Goal: Transaction & Acquisition: Purchase product/service

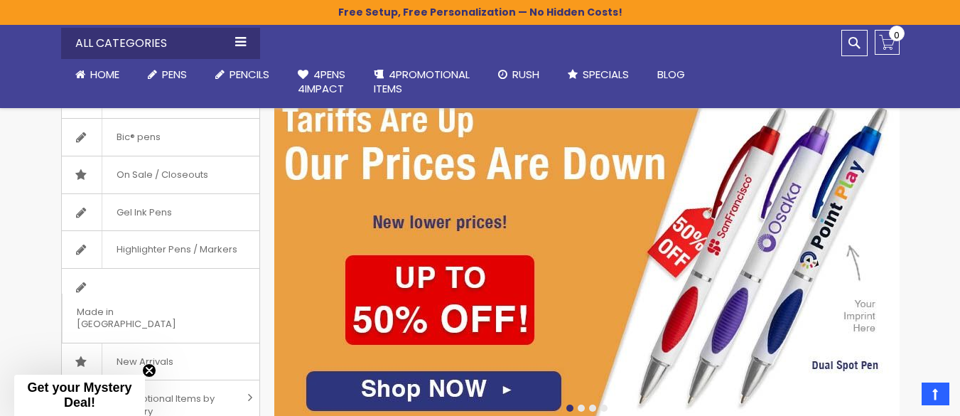
scroll to position [236, 0]
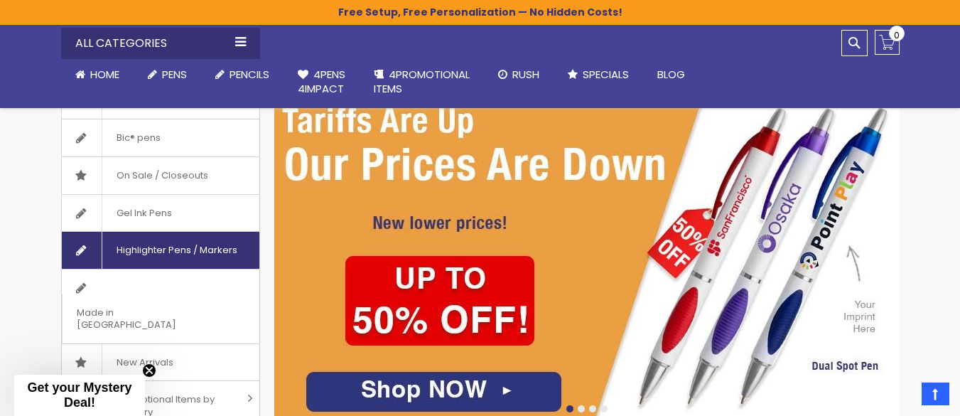
click at [193, 237] on span "Highlighter Pens / Markers" at bounding box center [177, 250] width 150 height 37
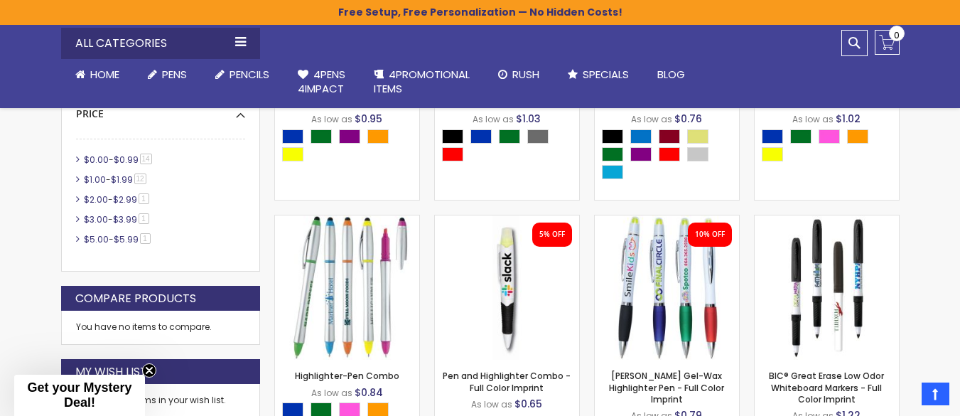
scroll to position [583, 0]
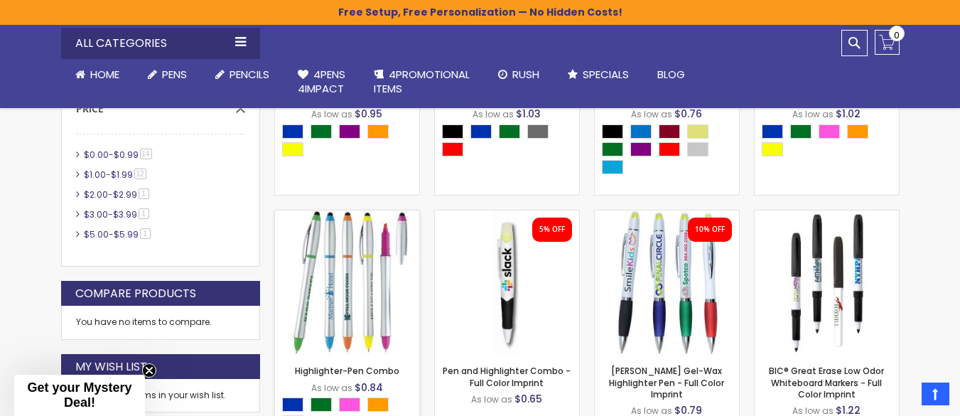
drag, startPoint x: 0, startPoint y: 0, endPoint x: 330, endPoint y: 250, distance: 414.5
click at [330, 250] on img at bounding box center [347, 282] width 144 height 144
